Goal: Task Accomplishment & Management: Use online tool/utility

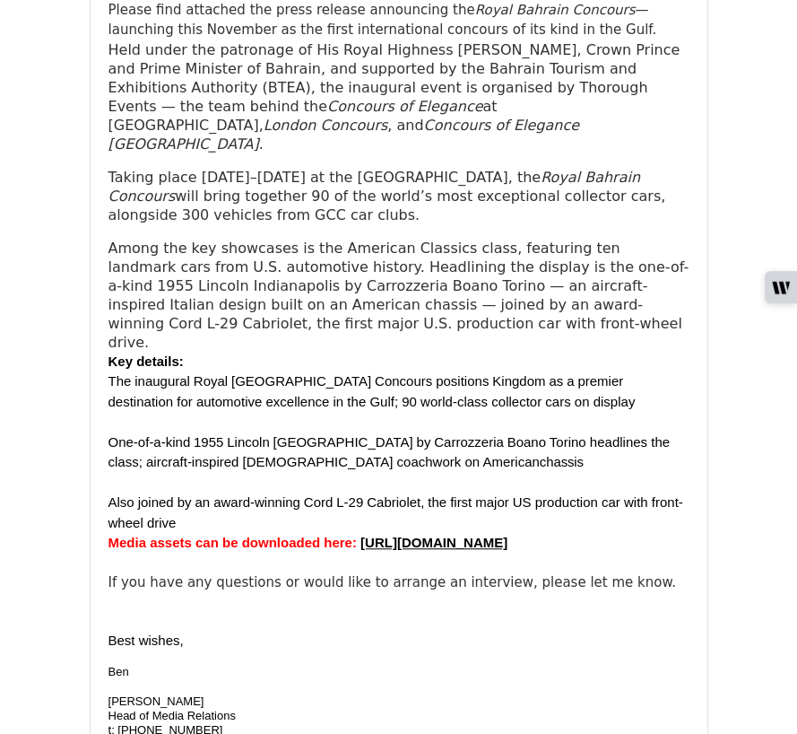
scroll to position [1544, 0]
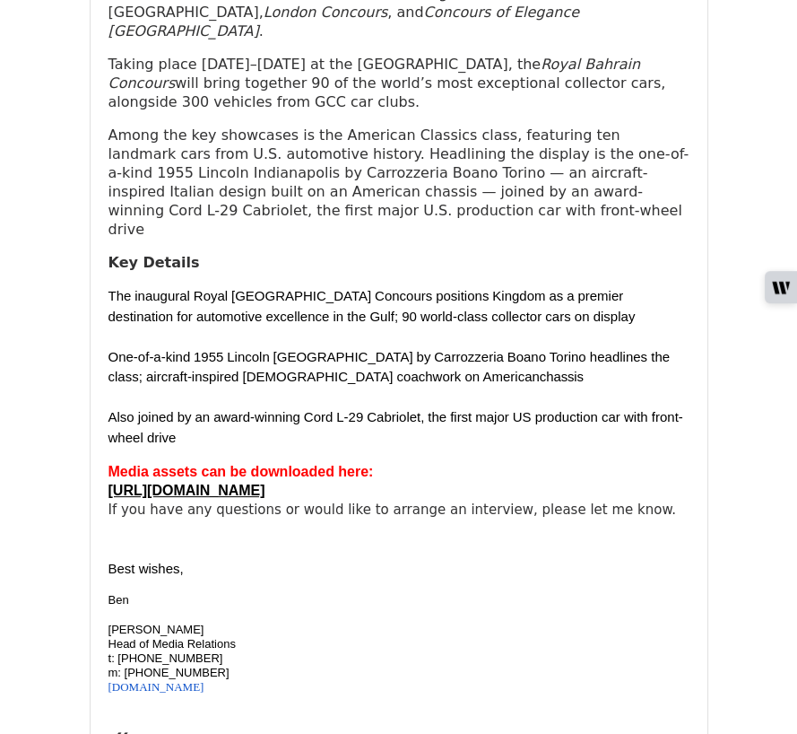
scroll to position [523, 0]
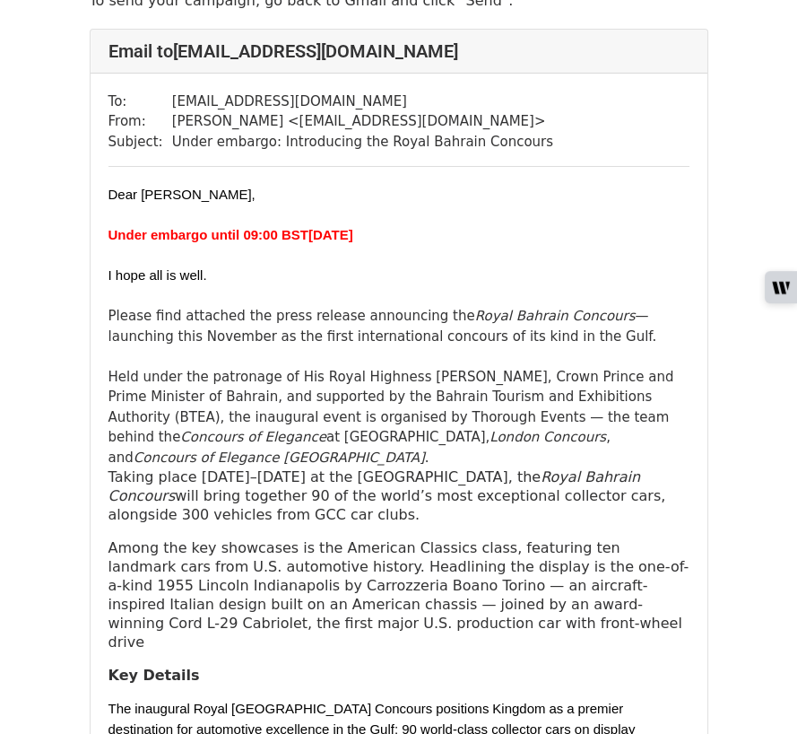
scroll to position [100, 0]
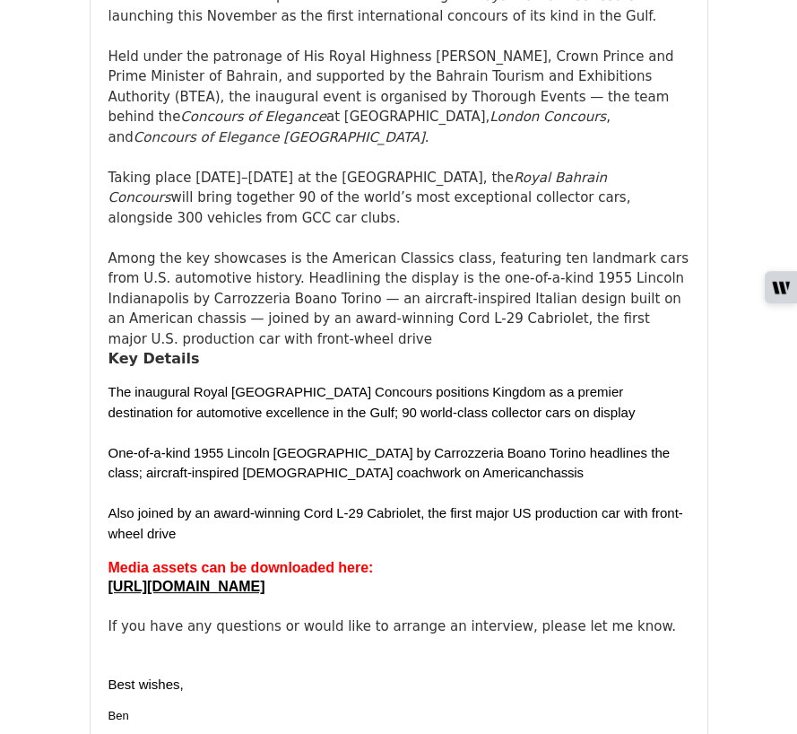
scroll to position [422, 0]
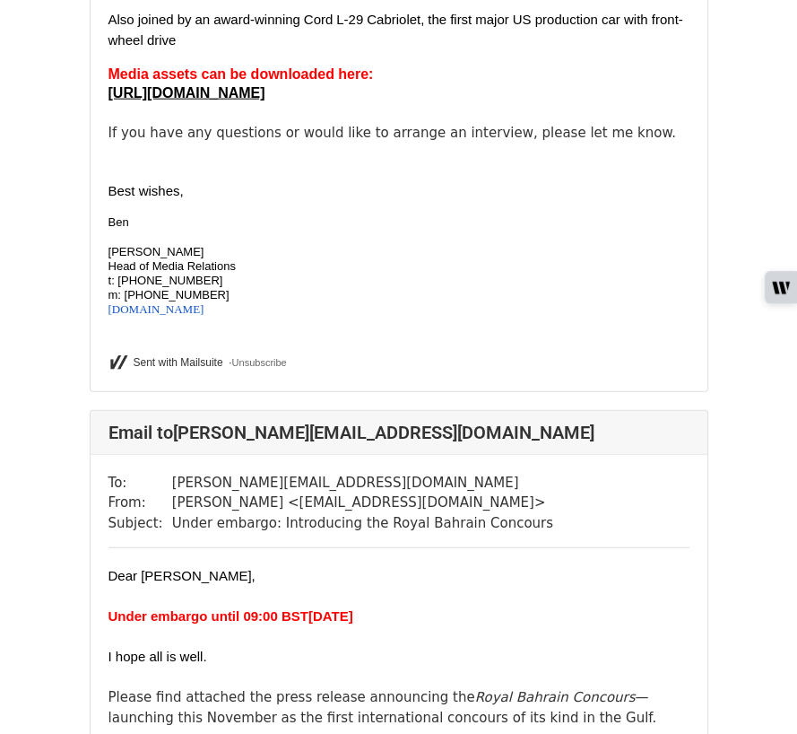
scroll to position [4847, 0]
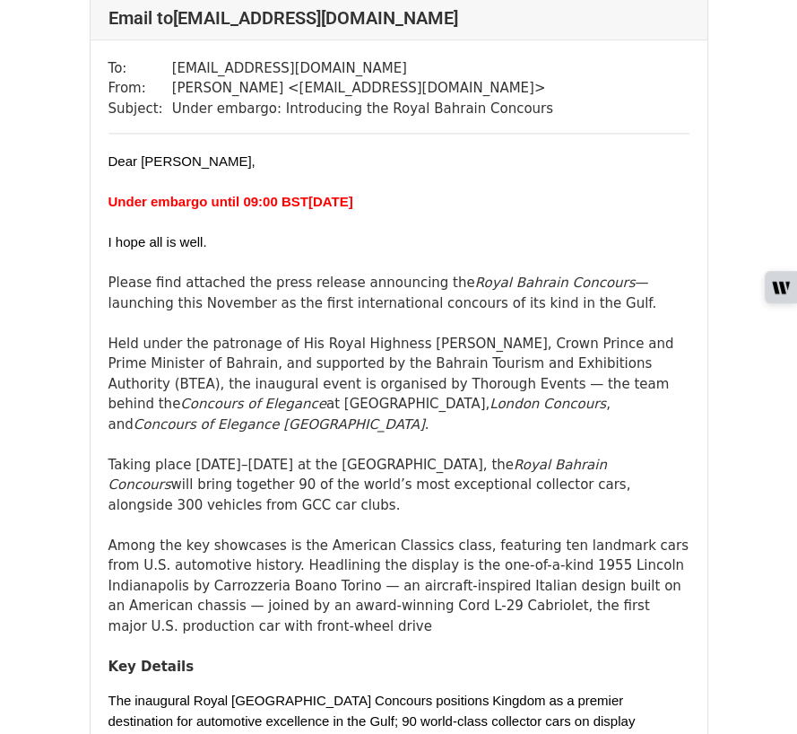
scroll to position [2570, 0]
